Goal: Check status: Check status

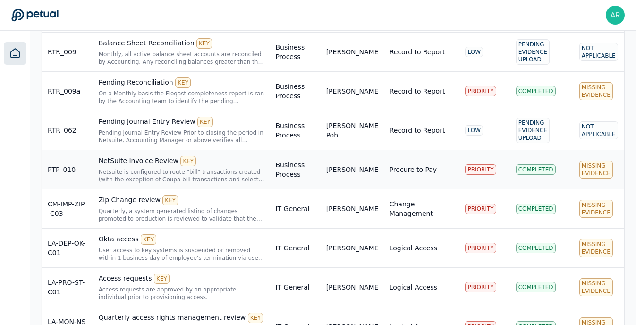
scroll to position [368, 0]
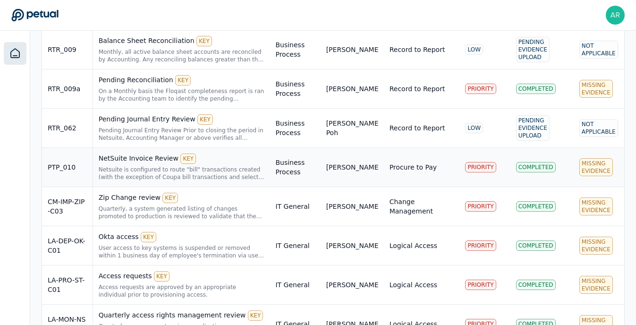
click at [151, 163] on div "NetSuite Invoice Review KEY" at bounding box center [182, 158] width 166 height 10
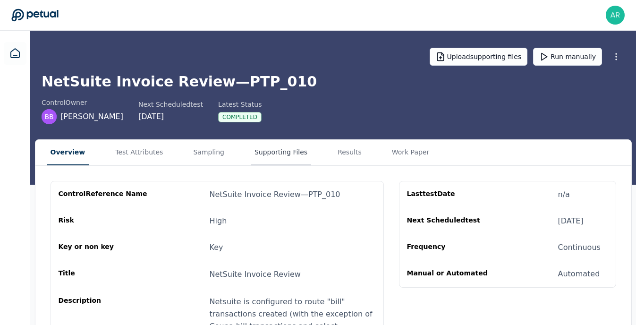
click at [260, 161] on button "Supporting Files" at bounding box center [281, 152] width 60 height 25
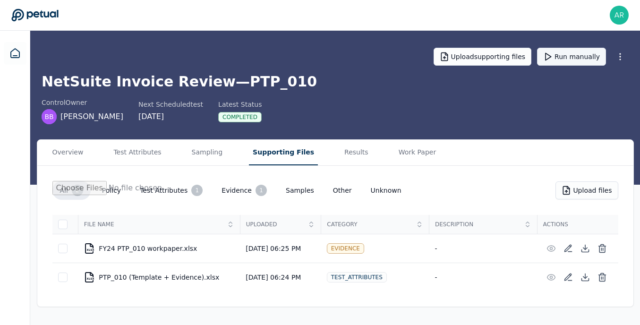
click at [582, 53] on button "Run manually" at bounding box center [571, 57] width 69 height 18
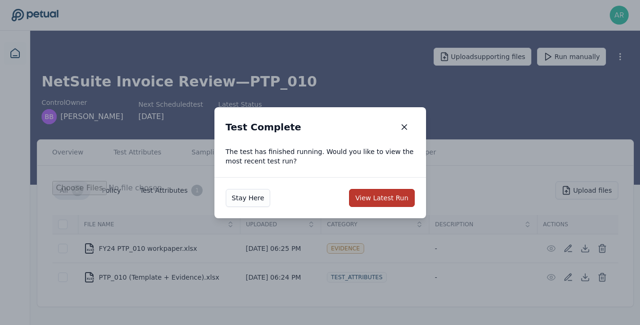
click at [385, 202] on button "View Latest Run" at bounding box center [381, 198] width 65 height 18
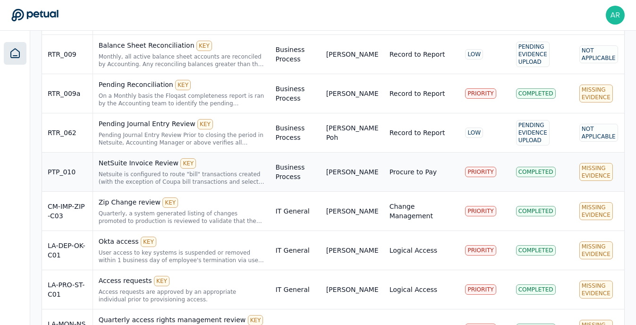
scroll to position [387, 0]
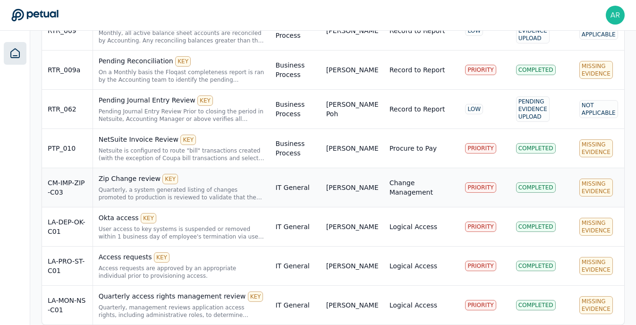
click at [157, 189] on div "Quarterly, a system generated listing of changes promoted to production is revi…" at bounding box center [182, 193] width 166 height 15
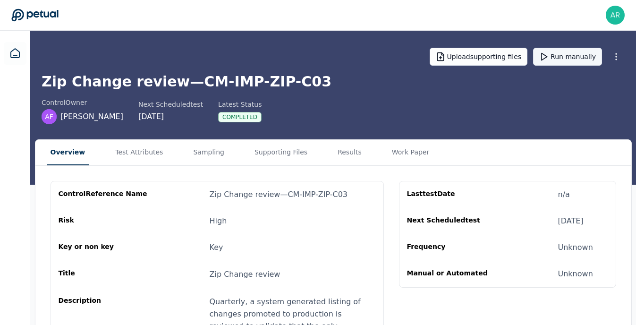
click at [570, 53] on button "Run manually" at bounding box center [567, 57] width 69 height 18
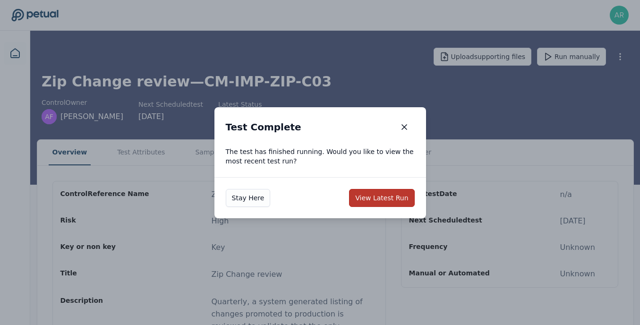
click at [386, 195] on button "View Latest Run" at bounding box center [381, 198] width 65 height 18
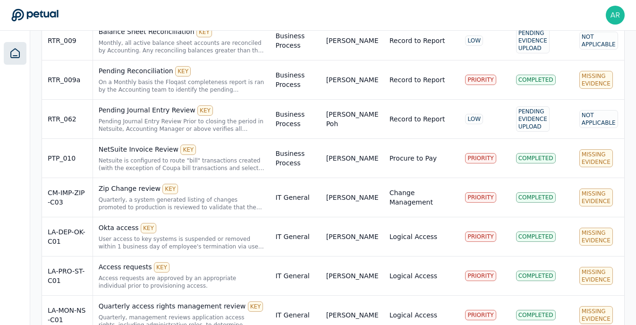
scroll to position [398, 0]
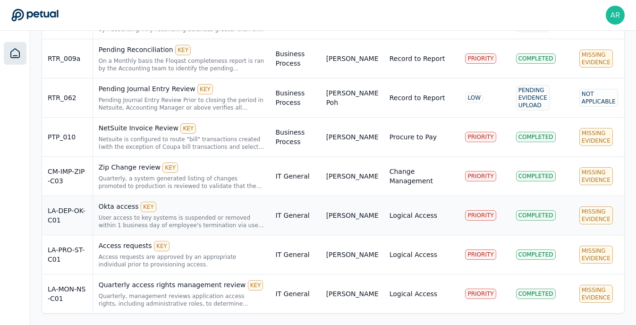
click at [125, 208] on div "Okta access KEY" at bounding box center [182, 207] width 166 height 10
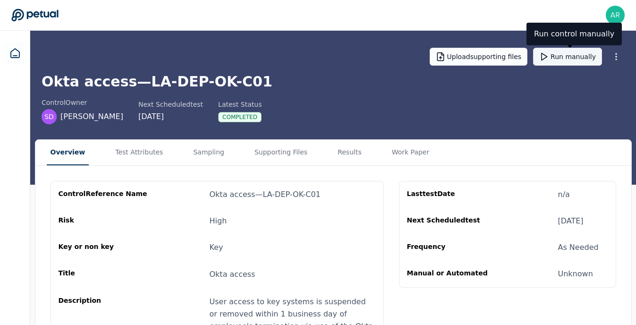
click at [567, 58] on button "Run manually" at bounding box center [567, 57] width 69 height 18
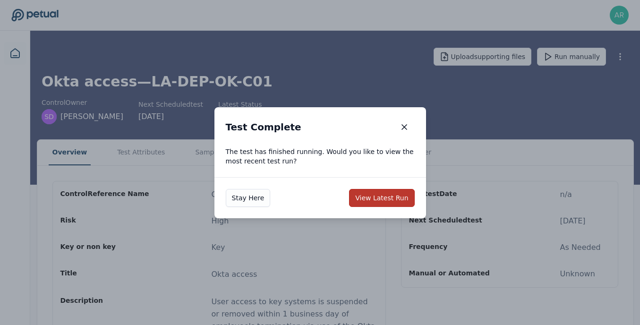
click at [383, 194] on button "View Latest Run" at bounding box center [381, 198] width 65 height 18
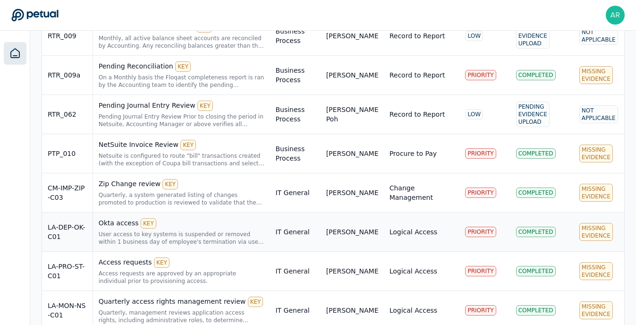
scroll to position [384, 0]
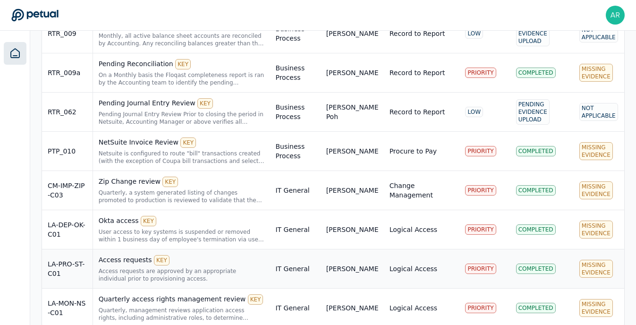
click at [127, 256] on div "Access requests KEY" at bounding box center [182, 260] width 166 height 10
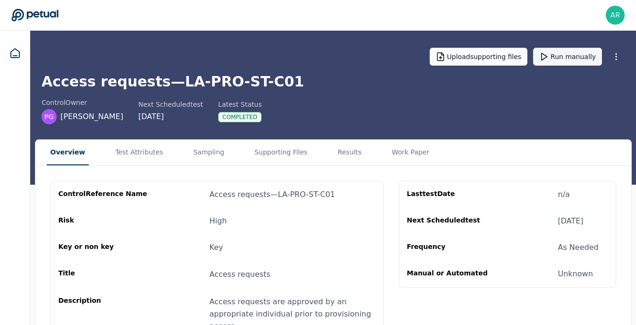
click at [572, 56] on button "Run manually" at bounding box center [567, 57] width 69 height 18
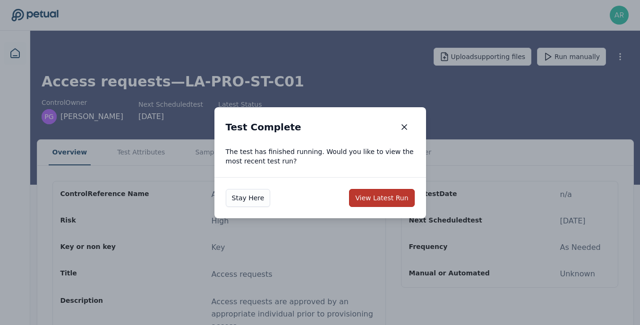
click at [375, 195] on button "View Latest Run" at bounding box center [381, 198] width 65 height 18
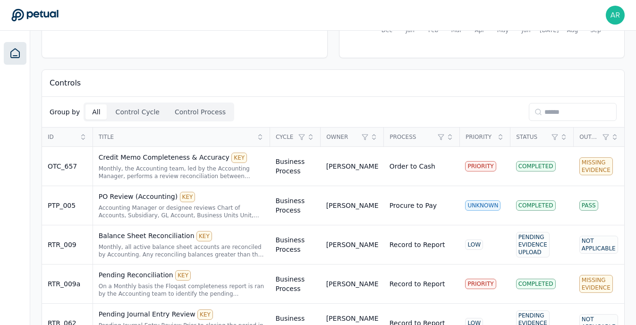
scroll to position [398, 0]
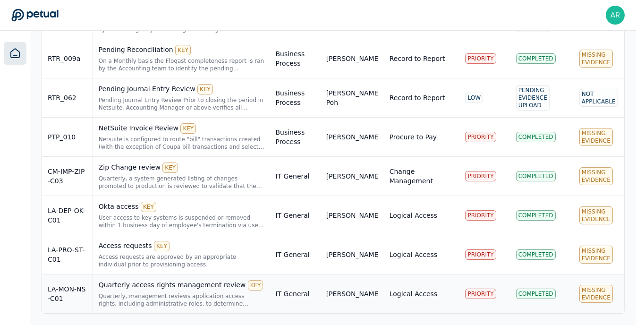
click at [159, 287] on div "Quarterly access rights management review KEY" at bounding box center [182, 285] width 166 height 10
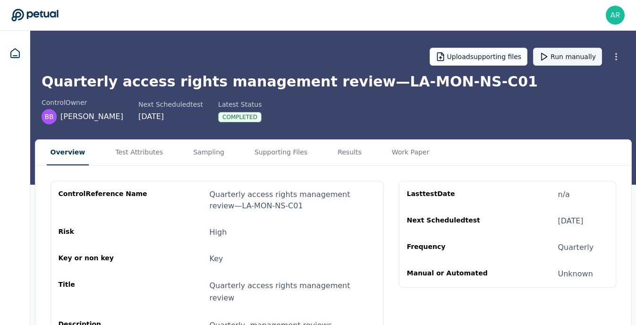
click at [580, 53] on button "Run manually" at bounding box center [567, 57] width 69 height 18
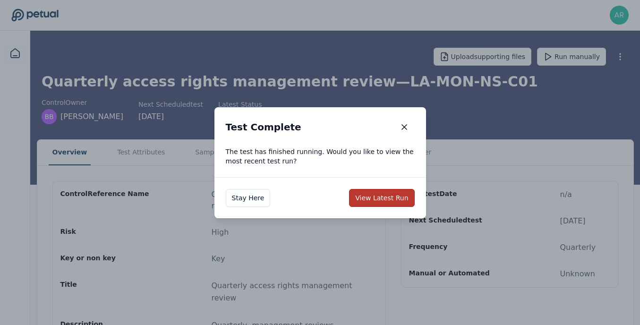
click at [373, 205] on button "View Latest Run" at bounding box center [381, 198] width 65 height 18
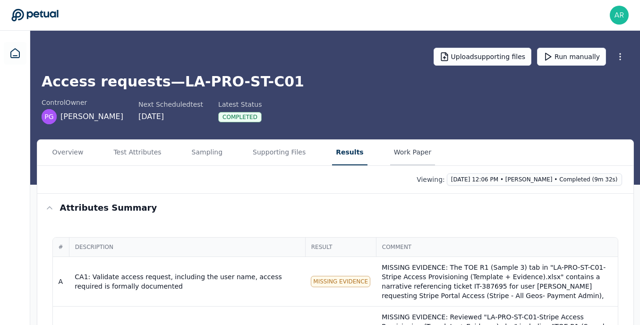
click at [390, 156] on button "Work Paper" at bounding box center [412, 152] width 45 height 25
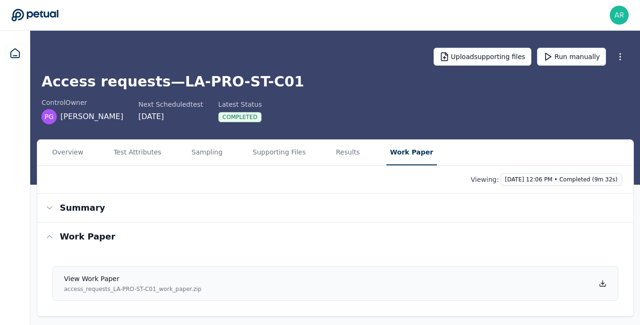
click at [600, 284] on icon at bounding box center [603, 283] width 8 height 8
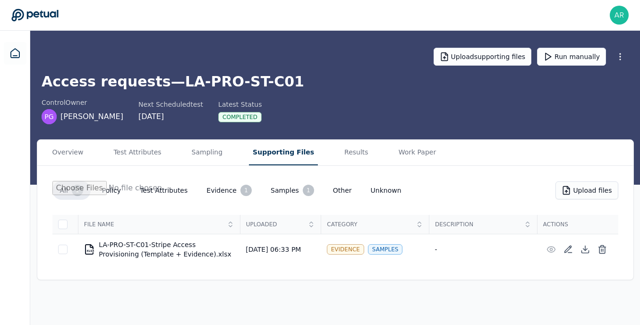
click at [267, 156] on button "Supporting Files" at bounding box center [283, 152] width 69 height 25
click at [586, 252] on icon at bounding box center [585, 252] width 7 height 2
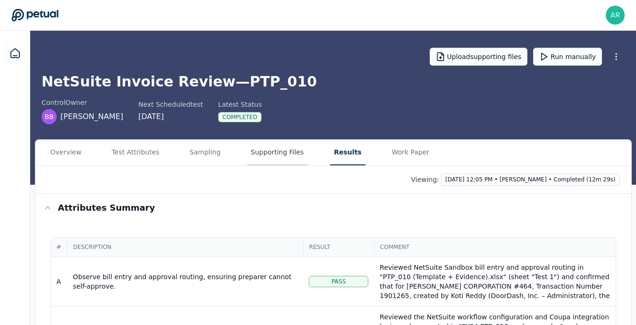
click at [279, 155] on button "Supporting Files" at bounding box center [277, 152] width 60 height 25
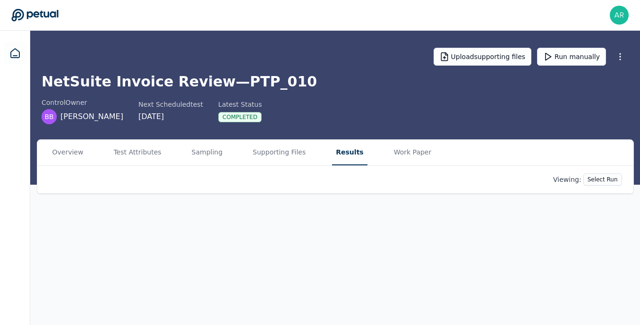
click at [338, 152] on button "Results" at bounding box center [349, 152] width 35 height 25
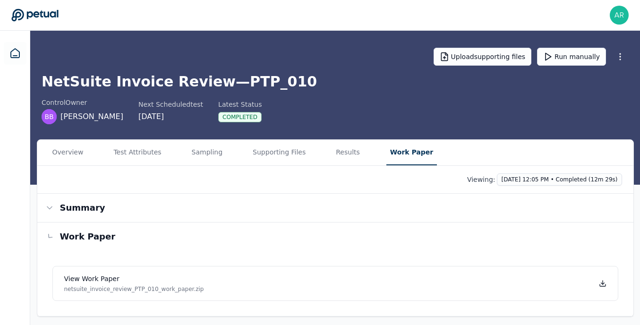
click at [408, 149] on button "Work Paper" at bounding box center [411, 152] width 51 height 25
click at [601, 285] on icon at bounding box center [603, 283] width 8 height 8
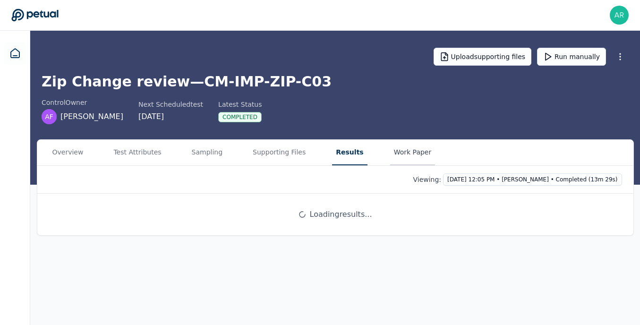
click at [390, 154] on button "Work Paper" at bounding box center [412, 152] width 45 height 25
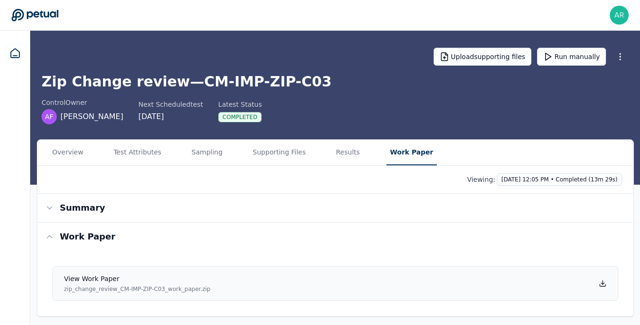
click at [599, 282] on icon at bounding box center [603, 283] width 8 height 8
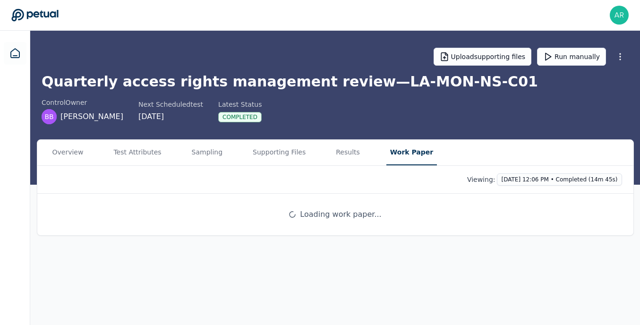
click at [408, 161] on button "Work Paper" at bounding box center [411, 152] width 51 height 25
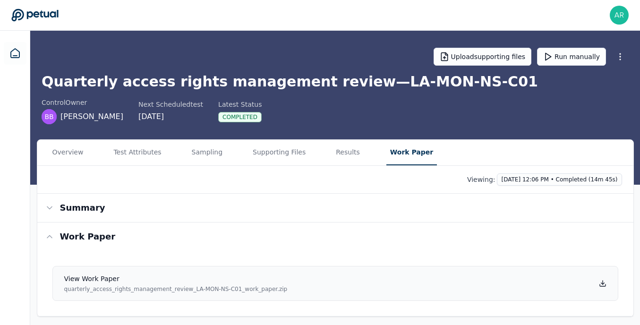
click at [600, 280] on icon at bounding box center [603, 283] width 8 height 8
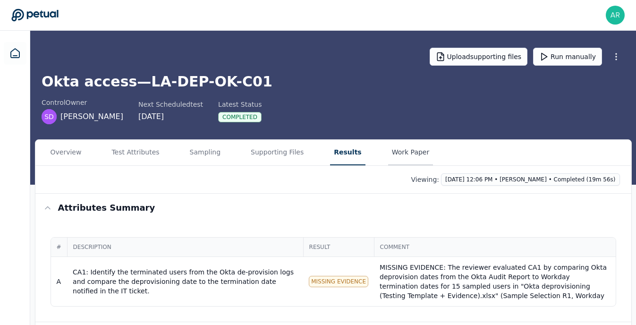
click at [409, 156] on button "Work Paper" at bounding box center [410, 152] width 45 height 25
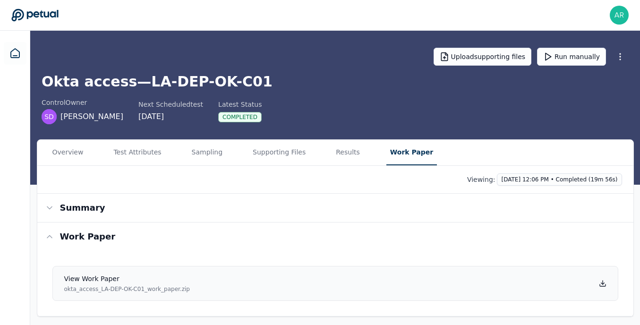
click at [601, 282] on icon at bounding box center [603, 283] width 8 height 8
